Goal: Information Seeking & Learning: Learn about a topic

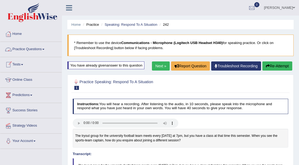
click at [25, 49] on link "Practice Questions" at bounding box center [30, 48] width 61 height 13
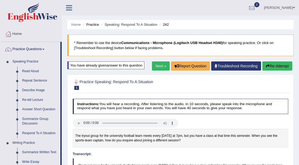
click at [22, 50] on link "Practice Questions" at bounding box center [30, 48] width 60 height 13
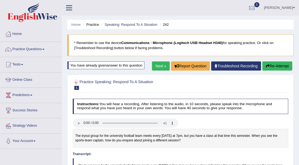
click at [276, 68] on button "Re-Attempt" at bounding box center [277, 66] width 30 height 9
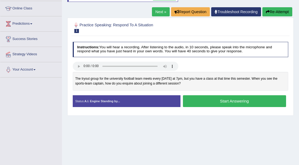
scroll to position [72, 0]
click at [219, 102] on button "Start Answering" at bounding box center [234, 101] width 103 height 12
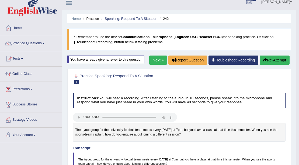
scroll to position [0, 0]
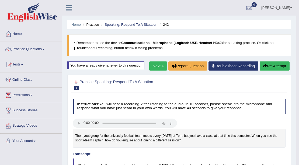
click at [275, 63] on button "Re-Attempt" at bounding box center [274, 66] width 30 height 9
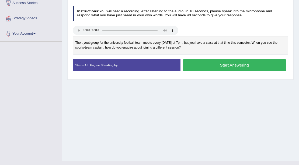
click at [238, 64] on button "Start Answering" at bounding box center [234, 65] width 103 height 12
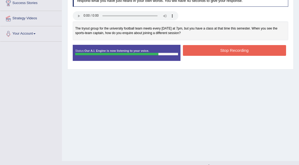
click at [200, 45] on button "Stop Recording" at bounding box center [234, 50] width 103 height 10
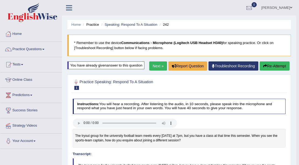
click at [126, 67] on div "You have already given answer to this question" at bounding box center [105, 66] width 77 height 8
click at [155, 64] on link "Next »" at bounding box center [158, 66] width 18 height 9
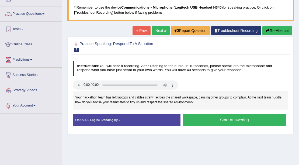
scroll to position [36, 0]
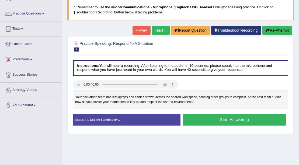
click at [222, 119] on button "Start Answering" at bounding box center [234, 120] width 103 height 12
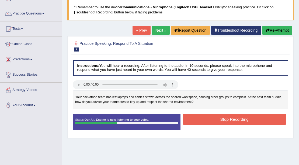
click at [280, 31] on button "Re-Attempt" at bounding box center [277, 30] width 30 height 9
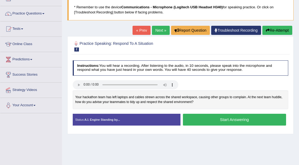
click at [206, 117] on button "Start Answering" at bounding box center [234, 120] width 103 height 12
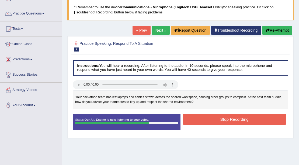
click at [278, 29] on button "Re-Attempt" at bounding box center [277, 30] width 30 height 9
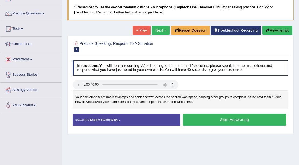
scroll to position [36, 0]
click at [202, 114] on button "Start Answering" at bounding box center [234, 120] width 103 height 12
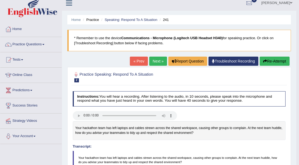
scroll to position [0, 0]
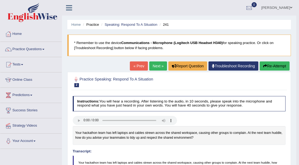
click at [156, 64] on link "Next »" at bounding box center [158, 66] width 18 height 9
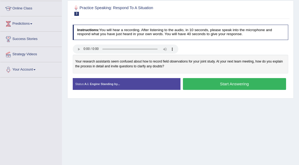
click at [194, 84] on button "Start Answering" at bounding box center [234, 84] width 103 height 12
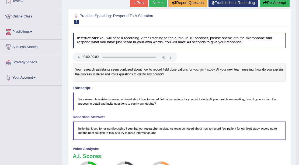
scroll to position [51, 0]
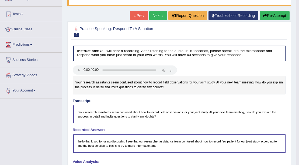
click at [269, 17] on button "Re-Attempt" at bounding box center [274, 15] width 30 height 9
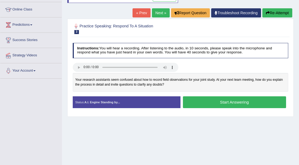
scroll to position [72, 0]
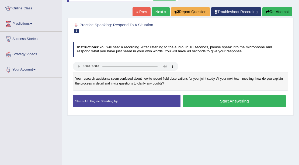
click at [209, 99] on button "Start Answering" at bounding box center [234, 101] width 103 height 12
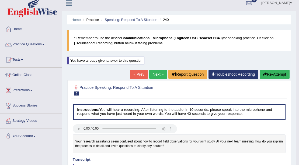
scroll to position [0, 0]
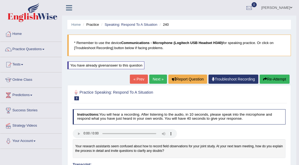
click at [153, 79] on link "Next »" at bounding box center [158, 79] width 18 height 9
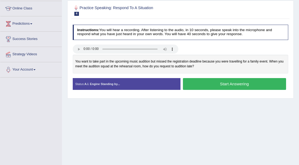
click at [192, 85] on button "Start Answering" at bounding box center [234, 84] width 103 height 12
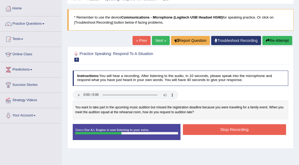
scroll to position [18, 0]
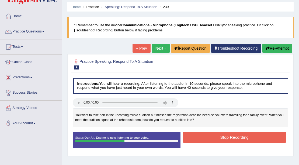
click at [263, 48] on button "Re-Attempt" at bounding box center [277, 48] width 30 height 9
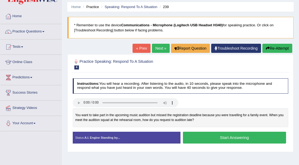
click at [212, 135] on button "Start Answering" at bounding box center [234, 138] width 103 height 12
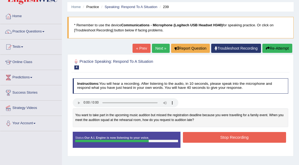
click at [284, 51] on button "Re-Attempt" at bounding box center [277, 48] width 30 height 9
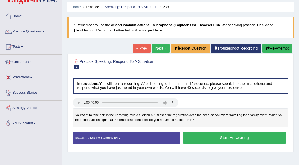
scroll to position [18, 0]
click at [221, 140] on button "Start Answering" at bounding box center [234, 138] width 103 height 12
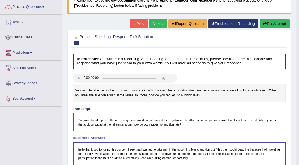
scroll to position [0, 0]
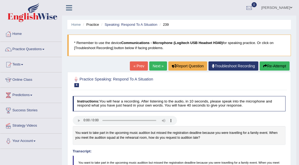
click at [277, 66] on button "Re-Attempt" at bounding box center [274, 66] width 30 height 9
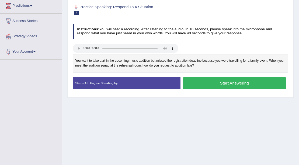
scroll to position [90, 0]
click at [194, 83] on button "Start Answering" at bounding box center [234, 83] width 103 height 12
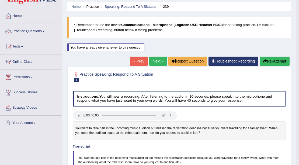
scroll to position [0, 0]
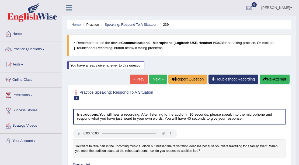
click at [156, 78] on link "Next »" at bounding box center [158, 79] width 18 height 9
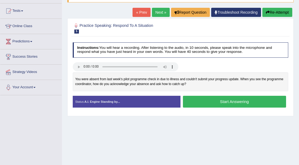
click at [222, 105] on button "Start Answering" at bounding box center [234, 102] width 103 height 12
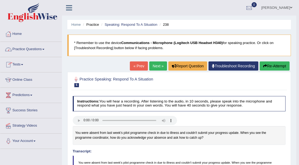
click at [29, 51] on link "Practice Questions" at bounding box center [30, 48] width 61 height 13
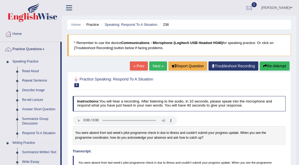
click at [32, 110] on link "Answer Short Question" at bounding box center [40, 110] width 41 height 10
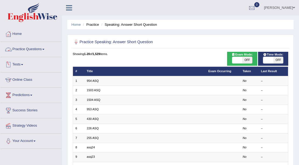
click at [29, 49] on link "Practice Questions" at bounding box center [30, 48] width 61 height 13
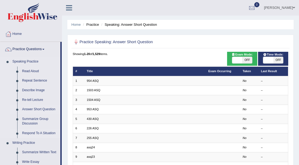
click at [29, 134] on link "Respond To A Situation" at bounding box center [40, 134] width 41 height 10
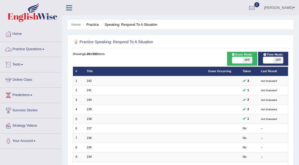
click at [23, 50] on link "Practice Questions" at bounding box center [30, 48] width 61 height 13
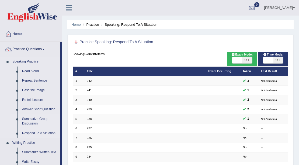
click at [33, 121] on link "Summarize Group Discussion" at bounding box center [40, 122] width 41 height 14
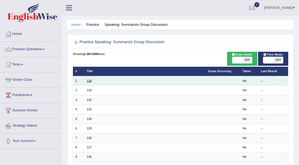
click at [89, 81] on link "134" at bounding box center [89, 80] width 5 height 3
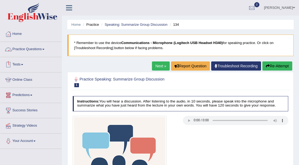
click at [36, 47] on link "Practice Questions" at bounding box center [30, 48] width 61 height 13
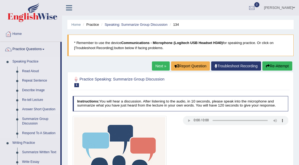
click at [29, 109] on link "Answer Short Question" at bounding box center [40, 110] width 41 height 10
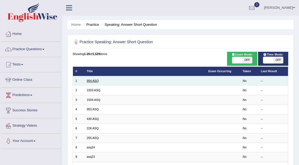
click at [90, 82] on link "954 ASQ" at bounding box center [93, 80] width 12 height 3
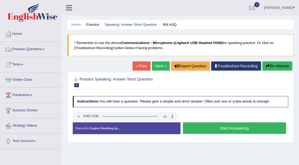
click at [39, 47] on link "Practice Questions" at bounding box center [30, 48] width 61 height 13
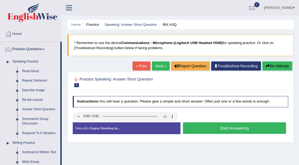
click at [34, 81] on link "Repeat Sentence" at bounding box center [40, 81] width 41 height 10
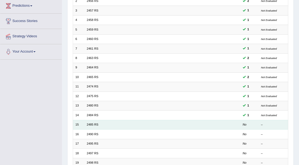
scroll to position [108, 0]
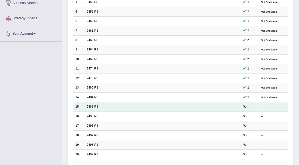
click at [95, 107] on link "2485 RS" at bounding box center [93, 106] width 12 height 3
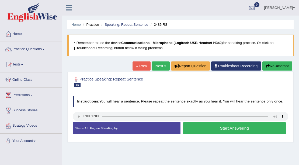
click at [213, 130] on button "Start Answering" at bounding box center [234, 129] width 103 height 12
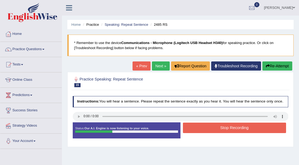
click at [214, 130] on button "Stop Recording" at bounding box center [234, 128] width 103 height 10
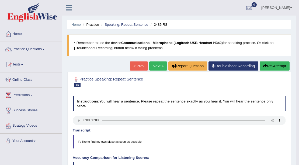
click at [155, 67] on link "Next »" at bounding box center [158, 66] width 18 height 9
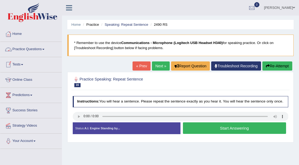
click at [26, 50] on link "Practice Questions" at bounding box center [30, 48] width 61 height 13
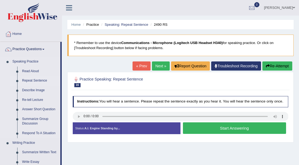
click at [34, 80] on link "Repeat Sentence" at bounding box center [40, 81] width 41 height 10
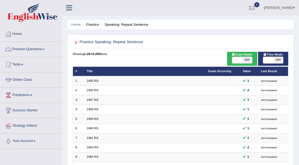
click at [33, 47] on link "Practice Questions" at bounding box center [30, 48] width 61 height 13
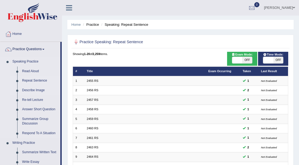
click at [40, 91] on link "Describe Image" at bounding box center [40, 91] width 41 height 10
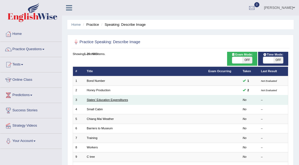
click at [94, 101] on link "States' Education Expenditures" at bounding box center [107, 99] width 41 height 3
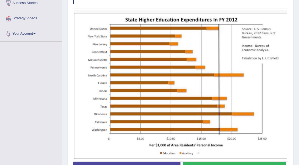
scroll to position [125, 0]
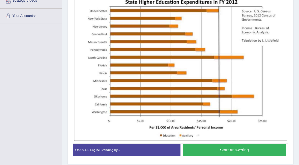
click at [217, 152] on button "Start Answering" at bounding box center [234, 150] width 103 height 12
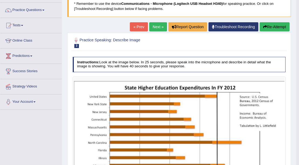
scroll to position [39, 0]
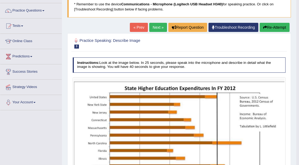
click at [149, 28] on link "Next »" at bounding box center [158, 27] width 18 height 9
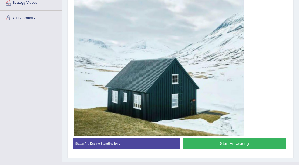
scroll to position [114, 0]
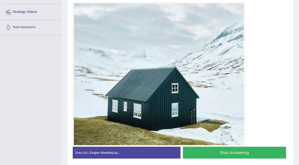
click at [206, 153] on button "Start Answering" at bounding box center [234, 153] width 103 height 12
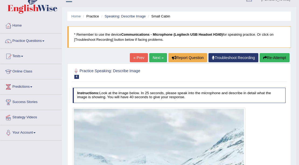
scroll to position [0, 0]
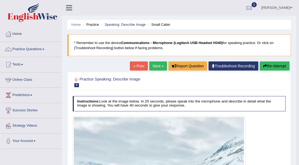
click at [274, 68] on button "Re-Attempt" at bounding box center [274, 66] width 30 height 9
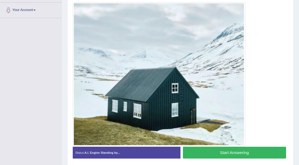
scroll to position [149, 0]
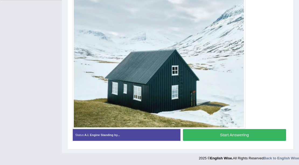
click at [232, 134] on button "Start Answering" at bounding box center [234, 135] width 103 height 12
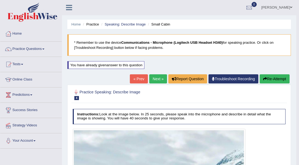
scroll to position [0, 0]
click at [27, 50] on link "Practice Questions" at bounding box center [30, 48] width 61 height 13
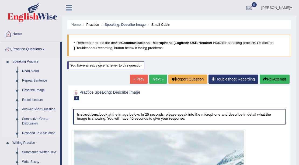
click at [30, 101] on link "Re-tell Lecture" at bounding box center [40, 100] width 41 height 10
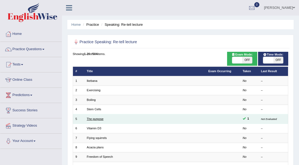
click at [99, 119] on link "The purpose" at bounding box center [95, 119] width 17 height 3
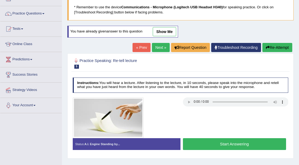
scroll to position [18, 0]
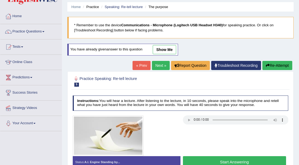
click at [166, 46] on link "show me" at bounding box center [164, 49] width 23 height 9
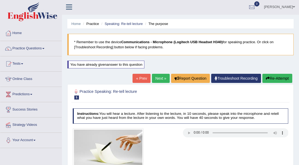
scroll to position [0, 0]
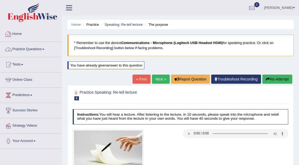
click at [23, 47] on link "Practice Questions" at bounding box center [30, 48] width 61 height 13
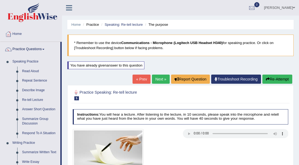
click at [290, 8] on link "Leon" at bounding box center [279, 7] width 39 height 14
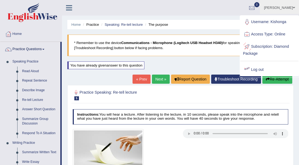
click at [259, 69] on link "Log out" at bounding box center [269, 70] width 58 height 12
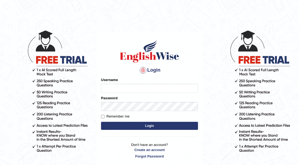
type input "Rebecca"
click at [149, 83] on div "Username Rebecca" at bounding box center [149, 85] width 97 height 16
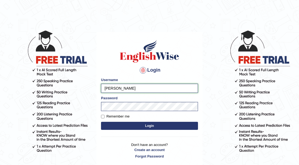
drag, startPoint x: 146, startPoint y: 88, endPoint x: 99, endPoint y: 88, distance: 47.6
click at [99, 88] on div "Login Please fix the following errors: Username Rebecca Password Remember me Lo…" at bounding box center [149, 99] width 106 height 135
type input "SagunLimbu"
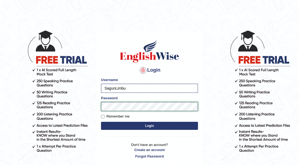
click at [101, 122] on button "Login" at bounding box center [149, 126] width 97 height 8
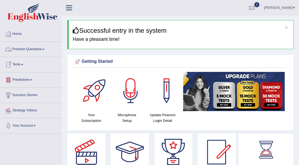
click at [42, 50] on link "Practice Questions" at bounding box center [30, 48] width 61 height 13
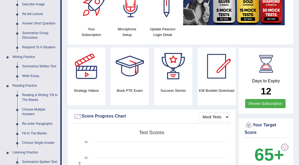
scroll to position [90, 0]
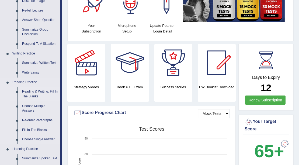
click at [27, 95] on link "Reading & Writing: Fill In The Blanks" at bounding box center [40, 94] width 41 height 14
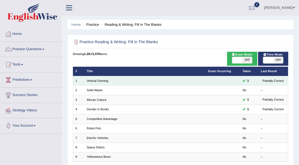
click at [122, 83] on td "Vertical Farming" at bounding box center [144, 80] width 121 height 9
click at [103, 82] on link "Vertical Farming" at bounding box center [98, 80] width 22 height 3
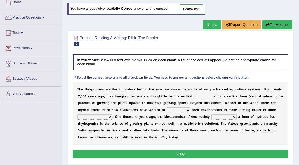
scroll to position [36, 0]
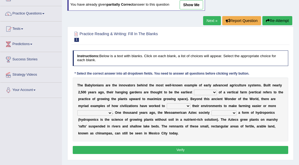
click at [214, 93] on select "prototype failure discredit protocol" at bounding box center [205, 92] width 23 height 5
select select "prototype"
click at [194, 90] on select "prototype failure discredit protocol" at bounding box center [205, 92] width 23 height 5
click at [187, 105] on select "manipulate escape respect disarrange" at bounding box center [179, 106] width 24 height 5
select select "escape"
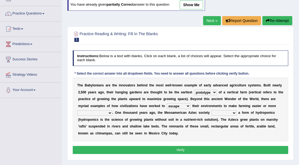
click at [167, 104] on select "manipulate escape respect disarrange" at bounding box center [179, 106] width 24 height 5
click at [109, 113] on select "productive constructive connective counterproductive" at bounding box center [94, 113] width 35 height 5
select select "productive"
click at [77, 111] on select "productive constructive connective counterproductive" at bounding box center [94, 113] width 35 height 5
click at [232, 112] on select "domineered volunteered pioneered engineered" at bounding box center [223, 113] width 25 height 5
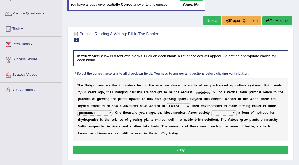
select select "volunteered"
click at [211, 111] on select "domineered volunteered pioneered engineered" at bounding box center [223, 113] width 25 height 5
click at [230, 149] on button "Verify" at bounding box center [180, 150] width 215 height 8
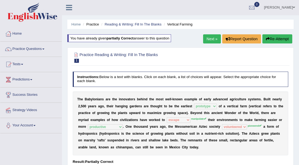
scroll to position [0, 0]
click at [202, 119] on sup "manipulate" at bounding box center [198, 119] width 15 height 3
click at [216, 42] on link "Next »" at bounding box center [212, 39] width 18 height 9
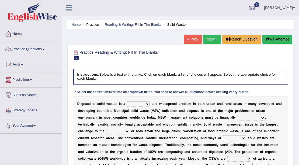
click at [148, 105] on select "slanting stinging stalling shafting" at bounding box center [138, 104] width 23 height 5
select select "stalling"
click at [127, 102] on select "slanting stinging stalling shafting" at bounding box center [138, 104] width 23 height 5
click at [263, 117] on select "unattainable sustainable objectionable treasonable" at bounding box center [250, 117] width 27 height 5
select select "sustainable"
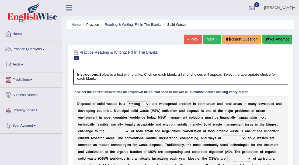
click at [237, 115] on select "unattainable sustainable objectionable treasonable" at bounding box center [250, 117] width 27 height 5
click at [106, 133] on select "plants culture authorities history" at bounding box center [117, 131] width 23 height 5
select select "authorities"
click at [106, 129] on select "plants culture authorities history" at bounding box center [117, 131] width 23 height 5
click at [231, 138] on select "reserving preserving deserving handling" at bounding box center [233, 138] width 23 height 5
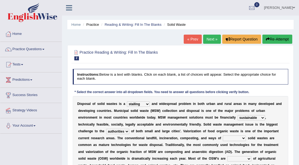
select select "handling"
click at [222, 136] on select "reserving preserving deserving handling" at bounding box center [233, 138] width 23 height 5
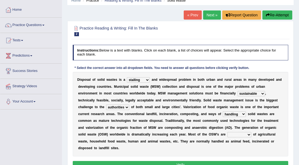
scroll to position [54, 0]
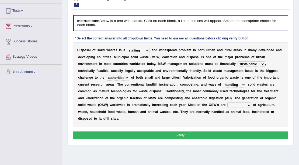
click at [239, 104] on select "composed disposed composing disposing" at bounding box center [239, 105] width 24 height 5
select select "disposed"
click at [227, 103] on select "composed disposed composing disposing" at bounding box center [239, 105] width 24 height 5
click at [235, 135] on button "Verify" at bounding box center [180, 136] width 215 height 8
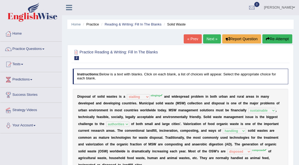
scroll to position [0, 0]
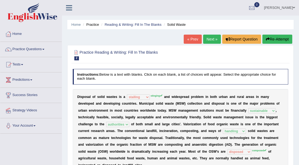
click at [213, 39] on link "Next »" at bounding box center [212, 39] width 18 height 9
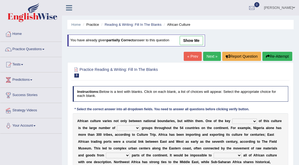
click at [254, 122] on select "conjectures features issues doubts" at bounding box center [244, 121] width 25 height 5
select select "features"
click at [232, 119] on select "conjectures features issues doubts" at bounding box center [244, 121] width 25 height 5
click at [139, 128] on select "ethic ethnic eugenic epic" at bounding box center [128, 128] width 23 height 5
select select "ethnic"
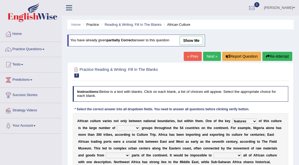
click at [117, 126] on select "ethic ethnic eugenic epic" at bounding box center [128, 128] width 23 height 5
click at [128, 156] on select "forelocked interlocked unlocked landlocked" at bounding box center [118, 155] width 24 height 5
click at [157, 139] on div "A f r i c a n c u l t u r e v a r i e s n o t o n l y b e t w e e n n a t i o n…" at bounding box center [180, 146] width 215 height 64
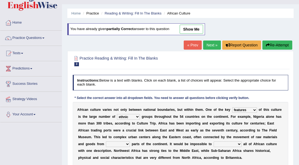
scroll to position [18, 0]
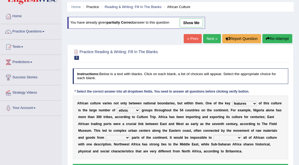
click at [130, 137] on b at bounding box center [131, 138] width 2 height 4
click at [126, 138] on select "forelocked interlocked unlocked landlocked" at bounding box center [118, 137] width 24 height 5
select select "landlocked"
click at [106, 135] on select "forelocked interlocked unlocked landlocked" at bounding box center [118, 137] width 24 height 5
click at [237, 137] on select "characterize conceptualize symbolize synthesize" at bounding box center [227, 137] width 28 height 5
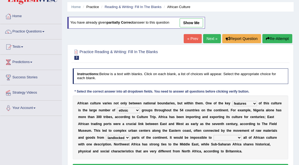
select select "symbolize"
click at [213, 135] on select "characterize conceptualize symbolize synthesize" at bounding box center [227, 137] width 28 height 5
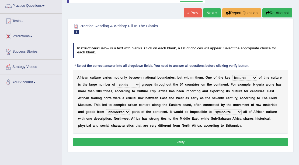
scroll to position [54, 0]
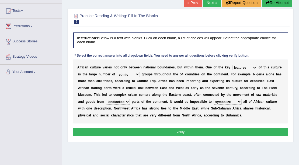
click at [234, 131] on button "Verify" at bounding box center [180, 132] width 215 height 8
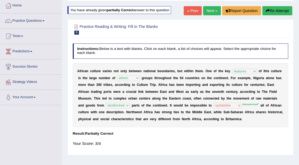
scroll to position [0, 0]
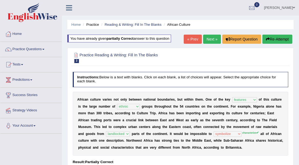
click at [210, 41] on link "Next »" at bounding box center [212, 39] width 18 height 9
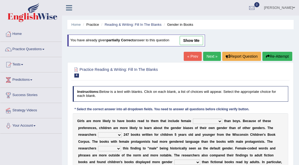
click at [218, 120] on select "protagonists cosmogonists agonists expressionists" at bounding box center [207, 121] width 29 height 5
select select "protagonists"
click at [193, 119] on select "protagonists cosmogonists agonists expressionists" at bounding box center [207, 121] width 29 height 5
click at [119, 136] on select "hydrolyzed paralyzed catalyzed analyzed" at bounding box center [110, 135] width 24 height 5
select select "analyzed"
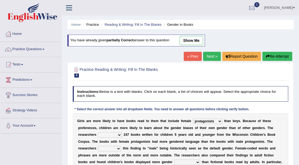
click at [98, 133] on select "hydrolyzed paralyzed catalyzed analyzed" at bounding box center [110, 135] width 24 height 5
click at [117, 150] on select "contribute tribute distribute attribute" at bounding box center [109, 148] width 23 height 5
select select "attribute"
click at [98, 146] on select "contribute tribute distribute attribute" at bounding box center [109, 148] width 23 height 5
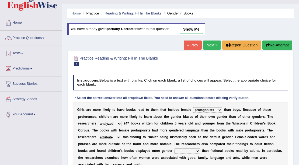
scroll to position [36, 0]
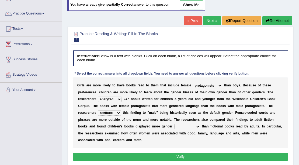
click at [196, 125] on select "stereotypes teletypes prototypes electrotypes" at bounding box center [187, 126] width 26 height 5
select select "stereotypes"
click at [174, 124] on select "stereotypes teletypes prototypes electrotypes" at bounding box center [187, 126] width 26 height 5
click at [206, 156] on button "Verify" at bounding box center [180, 157] width 215 height 8
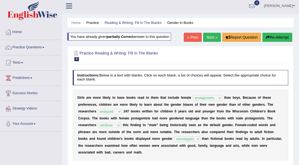
scroll to position [0, 0]
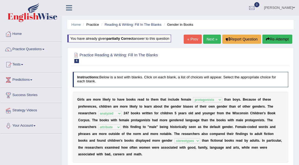
click at [213, 40] on link "Next »" at bounding box center [212, 39] width 18 height 9
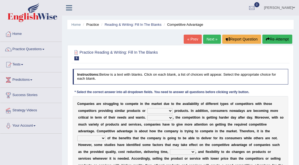
click at [170, 111] on select "constitution restitution substitution institution" at bounding box center [159, 110] width 25 height 5
select select "substitution"
click at [147, 108] on select "constitution restitution substitution institution" at bounding box center [159, 110] width 25 height 5
click at [169, 116] on select "However Instead Additionally Therefore" at bounding box center [159, 117] width 25 height 5
select select "Therefore"
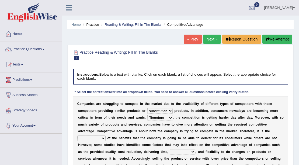
click at [147, 115] on select "However Instead Additionally Therefore" at bounding box center [159, 117] width 25 height 5
click at [104, 140] on select "dissemination ordination determination incarnation" at bounding box center [91, 138] width 28 height 5
select select "determination"
click at [77, 136] on select "dissemination ordination determination incarnation" at bounding box center [91, 138] width 28 height 5
click at [192, 152] on select "captivation aggregation deprivation innovation" at bounding box center [182, 152] width 25 height 5
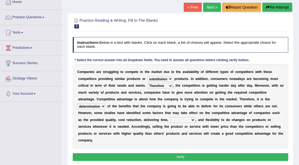
scroll to position [36, 0]
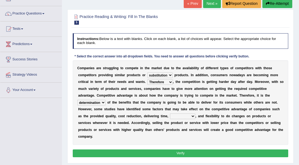
click at [193, 115] on select "captivation aggregation deprivation innovation" at bounding box center [182, 116] width 25 height 5
select select "captivation"
click at [170, 114] on select "captivation aggregation deprivation innovation" at bounding box center [182, 116] width 25 height 5
click at [193, 152] on button "Verify" at bounding box center [180, 154] width 215 height 8
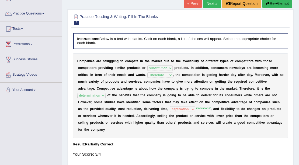
click at [207, 2] on link "Next »" at bounding box center [212, 3] width 18 height 9
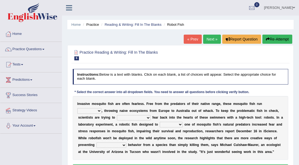
click at [98, 110] on select "occupant flippant rampant concordant" at bounding box center [89, 110] width 24 height 5
select select "rampant"
click at [77, 108] on select "occupant flippant rampant concordant" at bounding box center [89, 110] width 24 height 5
click at [150, 116] on b at bounding box center [151, 118] width 2 height 4
click at [136, 118] on select "accept spike strike drake" at bounding box center [134, 117] width 34 height 5
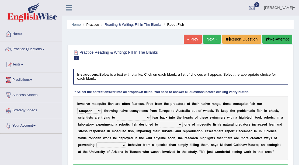
select select "spike"
click at [117, 115] on select "accept spike strike drake" at bounding box center [134, 117] width 34 height 5
click at [178, 125] on select "bequest mimic battle conquest" at bounding box center [171, 124] width 23 height 5
select select "mimic"
click at [160, 122] on select "bequest mimic battle conquest" at bounding box center [171, 124] width 23 height 5
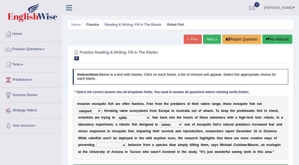
click at [123, 146] on select "unprivileged unprecedented uncharted unwanted" at bounding box center [111, 145] width 30 height 5
select select "uncharted"
click at [96, 143] on select "unprivileged unprecedented uncharted unwanted" at bounding box center [111, 145] width 30 height 5
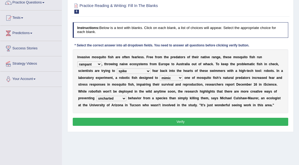
scroll to position [54, 0]
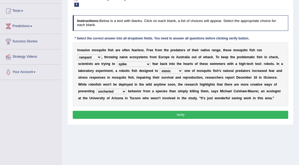
click at [166, 116] on button "Verify" at bounding box center [180, 115] width 215 height 8
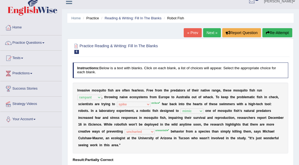
scroll to position [0, 0]
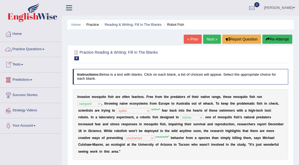
click at [38, 51] on link "Practice Questions" at bounding box center [30, 48] width 61 height 13
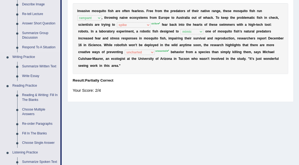
scroll to position [125, 0]
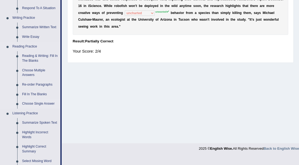
click at [41, 104] on link "Choose Single Answer" at bounding box center [40, 104] width 41 height 10
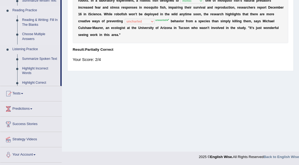
scroll to position [66, 0]
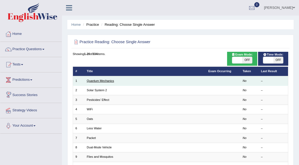
click at [102, 82] on link "Quantum Mechanics" at bounding box center [100, 80] width 27 height 3
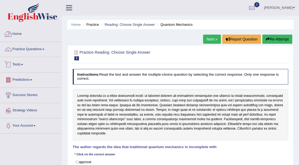
click at [14, 32] on link "Home" at bounding box center [30, 33] width 61 height 13
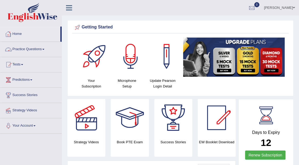
click at [31, 51] on link "Practice Questions" at bounding box center [30, 48] width 61 height 13
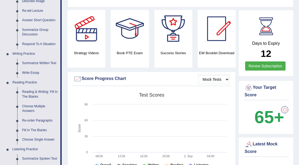
scroll to position [90, 0]
click at [41, 44] on link "Respond To A Situation" at bounding box center [40, 44] width 41 height 10
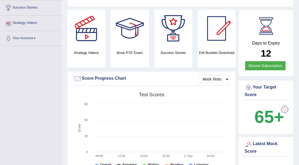
scroll to position [104, 0]
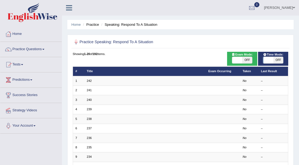
click at [88, 79] on link "242" at bounding box center [89, 80] width 5 height 3
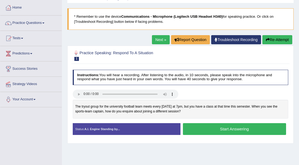
scroll to position [36, 0]
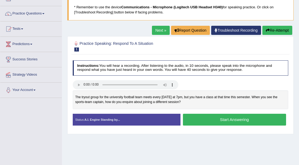
click at [95, 119] on strong "A.I. Engine Standing by..." at bounding box center [102, 119] width 36 height 3
click at [109, 123] on div "Status: A.I. Engine Standing by..." at bounding box center [127, 120] width 108 height 12
click at [123, 118] on div "Status: A.I. Engine Standing by..." at bounding box center [127, 120] width 108 height 12
click at [89, 119] on strong "A.I. Engine Standing by..." at bounding box center [102, 119] width 36 height 3
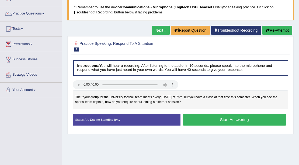
click at [89, 119] on strong "A.I. Engine Standing by..." at bounding box center [102, 119] width 36 height 3
click at [82, 120] on div "Status: A.I. Engine Standing by..." at bounding box center [127, 120] width 108 height 12
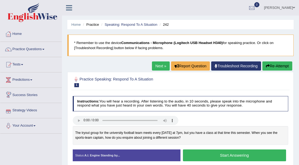
click at [16, 108] on link "Strategy Videos" at bounding box center [30, 109] width 61 height 13
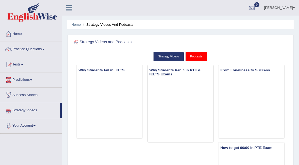
click at [31, 78] on link "Predictions" at bounding box center [30, 79] width 61 height 13
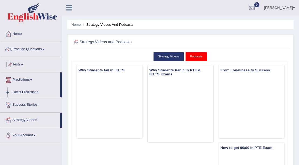
click at [31, 78] on link "Predictions" at bounding box center [30, 79] width 60 height 13
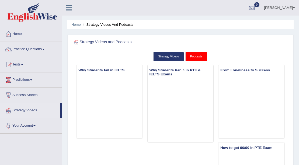
click at [31, 78] on link "Predictions" at bounding box center [30, 79] width 61 height 13
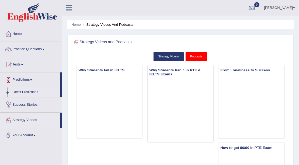
click at [24, 92] on link "Latest Predictions" at bounding box center [35, 93] width 50 height 10
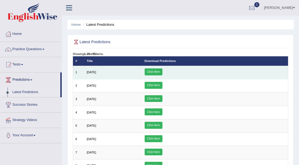
click at [162, 71] on link "Click Here" at bounding box center [153, 72] width 18 height 7
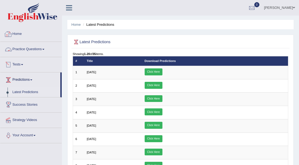
click at [35, 48] on link "Practice Questions" at bounding box center [30, 48] width 61 height 13
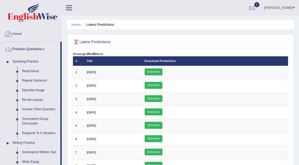
click at [19, 33] on link "Home" at bounding box center [30, 33] width 61 height 13
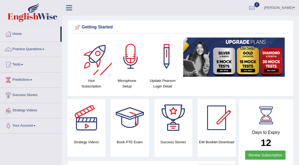
click at [94, 69] on div at bounding box center [95, 57] width 38 height 38
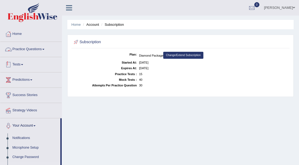
click at [25, 62] on link "Tests" at bounding box center [30, 63] width 61 height 13
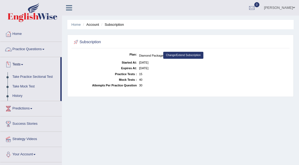
click at [34, 48] on link "Practice Questions" at bounding box center [30, 48] width 61 height 13
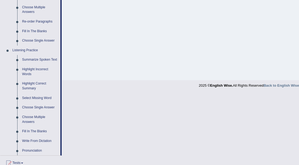
scroll to position [183, 0]
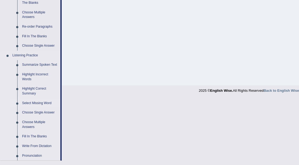
click at [39, 104] on link "Select Missing Word" at bounding box center [40, 104] width 41 height 10
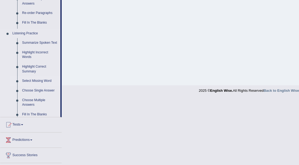
scroll to position [124, 0]
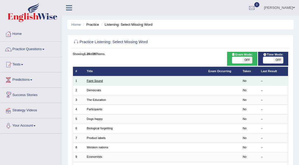
drag, startPoint x: 0, startPoint y: 0, endPoint x: 88, endPoint y: 82, distance: 120.5
click at [88, 82] on link "Faint Sound" at bounding box center [95, 80] width 16 height 3
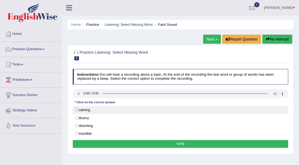
click at [85, 112] on label "calming" at bounding box center [180, 110] width 215 height 8
radio input "true"
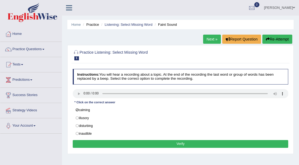
click at [110, 141] on button "Verify" at bounding box center [180, 144] width 215 height 8
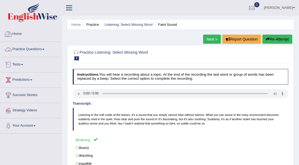
click at [41, 49] on link "Practice Questions" at bounding box center [30, 48] width 61 height 13
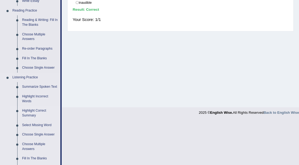
scroll to position [233, 0]
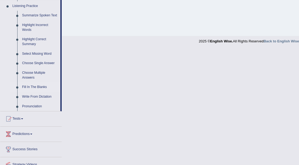
click at [28, 88] on link "Fill In The Blanks" at bounding box center [40, 88] width 41 height 10
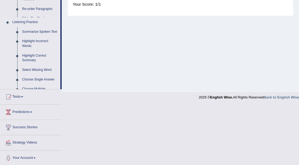
scroll to position [100, 0]
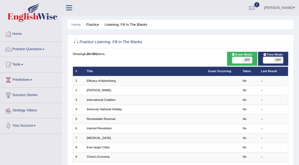
click at [91, 81] on link "Efficacy of Advertising" at bounding box center [101, 80] width 29 height 3
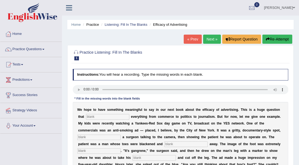
click at [95, 117] on input "text" at bounding box center [107, 116] width 43 height 5
type input "impact"
click at [97, 138] on input "text" at bounding box center [98, 137] width 43 height 5
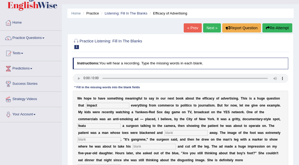
scroll to position [18, 0]
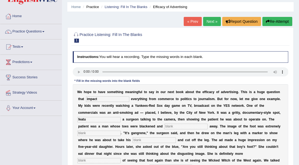
type input "featu"
click at [167, 126] on input "text" at bounding box center [185, 126] width 43 height 5
type input "rotting"
click at [83, 135] on input "text" at bounding box center [98, 133] width 43 height 5
type input "disgu"
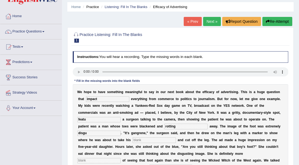
click at [138, 140] on input "text" at bounding box center [153, 140] width 43 height 5
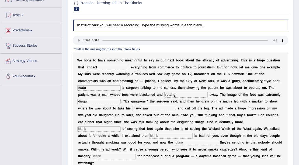
scroll to position [54, 0]
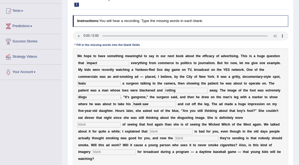
click at [139, 104] on input "hawk saw" at bounding box center [153, 104] width 43 height 5
type input "hawk saw"
click at [115, 124] on input "text" at bounding box center [98, 124] width 43 height 5
type input "scared"
click at [157, 132] on input "text" at bounding box center [170, 131] width 43 height 5
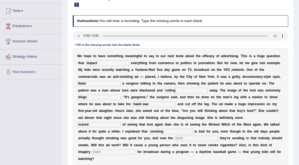
type input "smoking"
click at [188, 139] on input "text" at bounding box center [196, 138] width 43 height 5
type input "message"
click at [107, 151] on input "text" at bounding box center [113, 152] width 43 height 5
type input "apporiate"
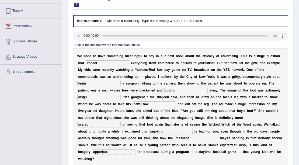
click at [87, 82] on input "featu" at bounding box center [98, 83] width 43 height 5
type input "featuring"
click at [93, 100] on input "disgu" at bounding box center [98, 97] width 43 height 5
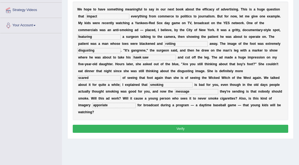
scroll to position [108, 0]
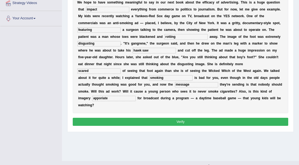
type input "disgusting"
click at [221, 124] on button "Verify" at bounding box center [180, 122] width 215 height 8
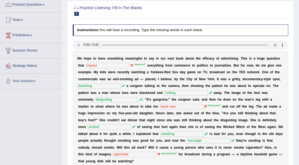
scroll to position [27, 0]
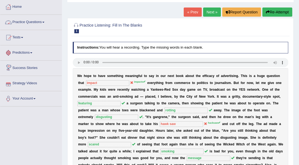
click at [215, 12] on link "Next »" at bounding box center [212, 12] width 18 height 9
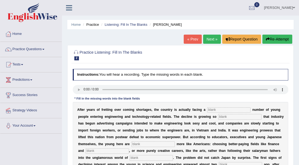
click at [222, 109] on input "text" at bounding box center [228, 110] width 43 height 5
click at [215, 108] on input "text" at bounding box center [228, 110] width 43 height 5
type input "drastic"
click at [225, 116] on input "text" at bounding box center [239, 116] width 43 height 5
type input "drastic"
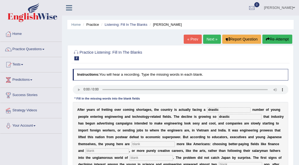
click at [218, 110] on input "drastic" at bounding box center [228, 110] width 43 height 5
type input "d"
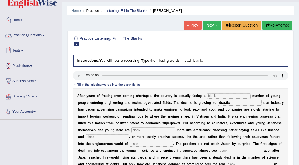
scroll to position [36, 0]
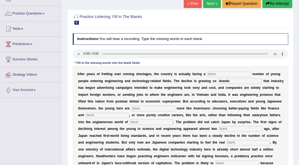
click at [175, 107] on input "text" at bounding box center [152, 108] width 43 height 5
type input "be"
click at [121, 116] on input "text" at bounding box center [107, 115] width 43 height 5
type input "medi"
click at [170, 109] on input "be" at bounding box center [152, 108] width 43 height 5
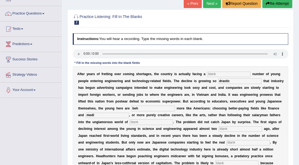
type input "beh"
click at [169, 121] on input "text" at bounding box center [150, 122] width 43 height 5
type input "manu"
click at [218, 132] on input "text" at bounding box center [239, 129] width 43 height 5
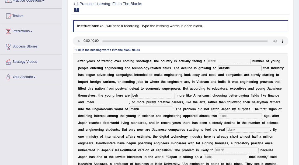
scroll to position [54, 0]
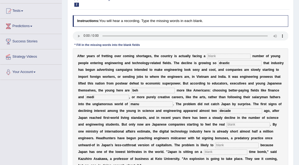
type input "decade"
click at [226, 128] on input "text" at bounding box center [247, 124] width 43 height 5
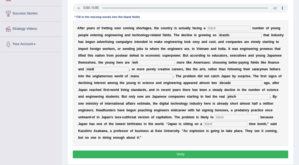
scroll to position [90, 0]
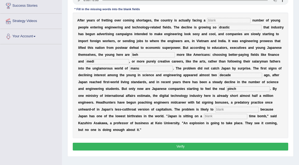
type input "pinch"
click at [215, 112] on input "text" at bounding box center [236, 109] width 43 height 5
type input "worsen"
click at [204, 119] on input "text" at bounding box center [225, 116] width 43 height 5
type input "demographic"
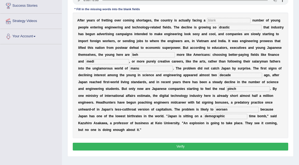
click at [129, 61] on input "medi" at bounding box center [107, 61] width 43 height 5
type input "medicine"
click at [168, 55] on input "beh" at bounding box center [152, 54] width 43 height 5
type input "behaving"
click at [170, 68] on input "manu" at bounding box center [150, 68] width 43 height 5
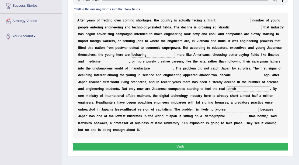
type input "manufacture"
click at [221, 19] on input "text" at bounding box center [228, 20] width 43 height 5
click at [212, 20] on input "deamatic" at bounding box center [228, 20] width 43 height 5
type input "dramatic"
click at [213, 150] on button "Verify" at bounding box center [180, 147] width 215 height 8
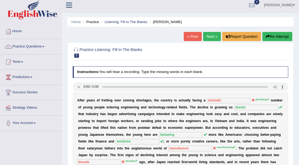
scroll to position [0, 0]
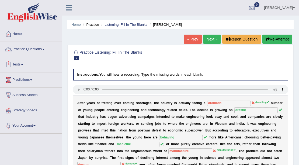
click at [17, 50] on link "Practice Questions" at bounding box center [30, 48] width 61 height 13
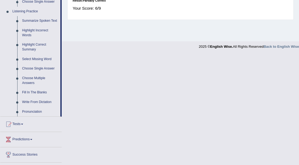
scroll to position [233, 0]
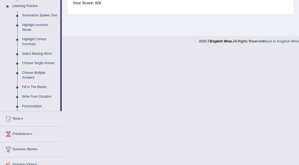
click at [40, 97] on link "Write From Dictation" at bounding box center [40, 97] width 41 height 10
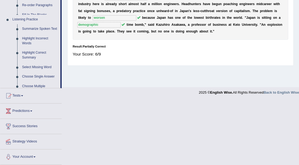
scroll to position [117, 0]
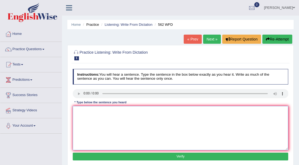
click at [80, 111] on textarea at bounding box center [180, 128] width 215 height 44
click at [81, 112] on textarea "The between the rich and the poor doesn't decrease." at bounding box center [180, 128] width 215 height 44
type textarea "The gap between the rich and the poor doesn't decrease."
click at [127, 156] on button "Verify" at bounding box center [180, 157] width 215 height 8
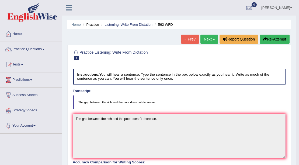
click at [207, 38] on link "Next »" at bounding box center [209, 39] width 18 height 9
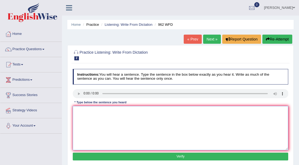
click at [84, 110] on textarea at bounding box center [180, 128] width 215 height 44
type textarea "If you have any questions about the exam please raise your hand."
click at [174, 157] on button "Verify" at bounding box center [180, 157] width 215 height 8
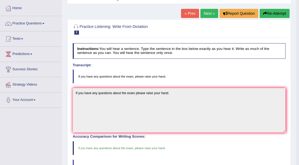
scroll to position [13, 0]
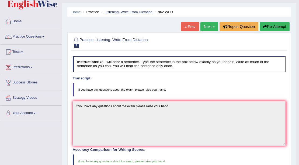
click at [209, 29] on link "Next »" at bounding box center [209, 26] width 18 height 9
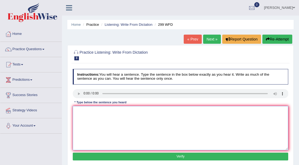
click at [87, 114] on textarea at bounding box center [180, 128] width 215 height 44
click at [95, 112] on textarea "Student represtative" at bounding box center [180, 128] width 215 height 44
click at [109, 112] on textarea "Student represtative" at bounding box center [180, 128] width 215 height 44
type textarea "Student represtative will enter the classroom with respective votting form."
click at [152, 158] on button "Verify" at bounding box center [180, 157] width 215 height 8
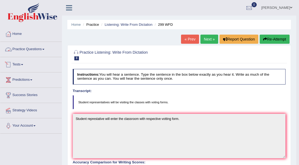
click at [22, 48] on link "Practice Questions" at bounding box center [30, 48] width 61 height 13
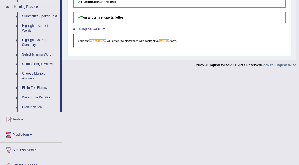
scroll to position [233, 0]
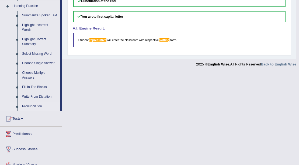
click at [38, 108] on link "Pronunciation" at bounding box center [40, 107] width 41 height 10
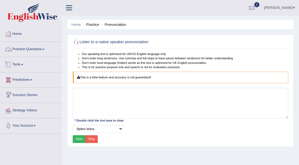
click at [43, 51] on link "Practice Questions" at bounding box center [30, 48] width 61 height 13
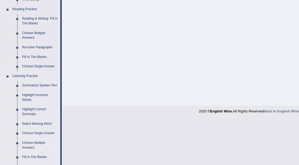
scroll to position [197, 0]
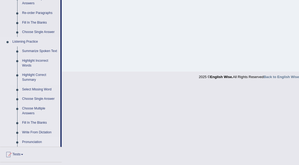
click at [43, 77] on link "Highlight Correct Summary" at bounding box center [40, 77] width 41 height 14
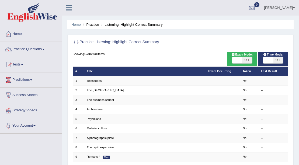
click at [92, 80] on link "Telescopes" at bounding box center [94, 80] width 15 height 3
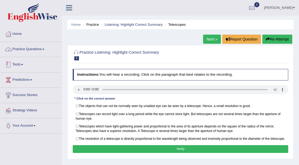
click at [13, 46] on link "Practice Questions" at bounding box center [30, 48] width 61 height 13
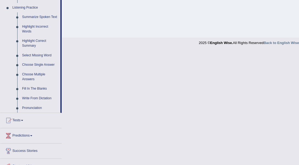
scroll to position [233, 0]
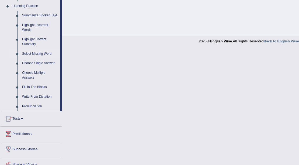
click at [29, 55] on link "Select Missing Word" at bounding box center [40, 54] width 41 height 10
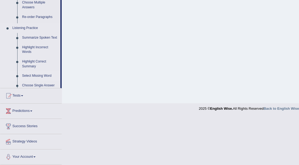
scroll to position [117, 0]
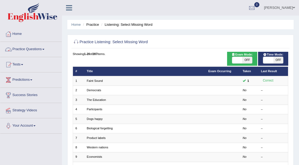
click at [34, 49] on link "Practice Questions" at bounding box center [30, 48] width 61 height 13
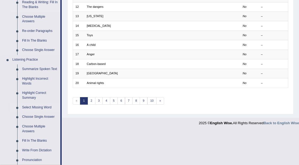
scroll to position [179, 0]
click at [37, 79] on link "Highlight Incorrect Words" at bounding box center [40, 81] width 41 height 14
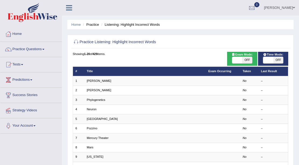
click at [87, 81] on link "[PERSON_NAME]" at bounding box center [99, 80] width 24 height 3
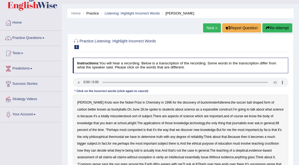
scroll to position [18, 0]
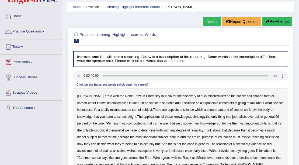
click at [203, 104] on b "expansible" at bounding box center [210, 103] width 15 height 4
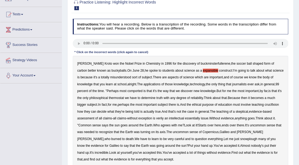
scroll to position [54, 0]
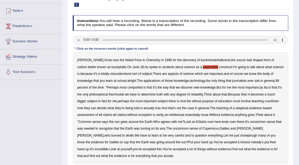
click at [127, 88] on b "comported" at bounding box center [134, 88] width 15 height 4
click at [111, 95] on b "thermostat" at bounding box center [116, 95] width 15 height 4
click at [161, 115] on b "verily" at bounding box center [160, 115] width 8 height 4
click at [240, 135] on b "snowplough" at bounding box center [248, 136] width 17 height 4
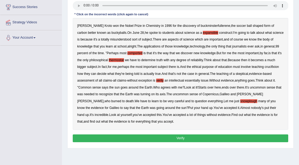
scroll to position [90, 0]
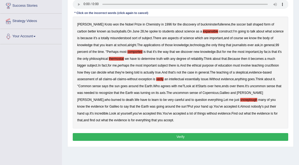
click at [136, 136] on button "Verify" at bounding box center [180, 137] width 215 height 8
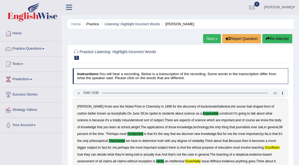
scroll to position [0, 0]
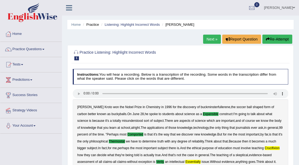
click at [212, 40] on link "Next »" at bounding box center [212, 39] width 18 height 9
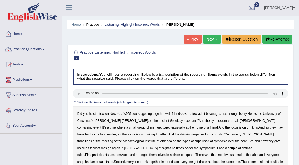
click at [93, 126] on b "confessing" at bounding box center [84, 128] width 15 height 4
click at [92, 140] on b "transitions" at bounding box center [84, 142] width 15 height 4
click at [128, 153] on b "unsupervised" at bounding box center [118, 155] width 19 height 4
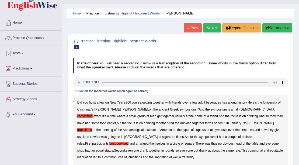
scroll to position [18, 0]
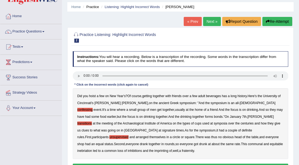
click at [168, 149] on b "imprinting" at bounding box center [161, 151] width 14 height 4
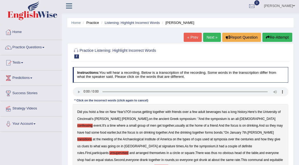
scroll to position [0, 0]
